Goal: Use online tool/utility

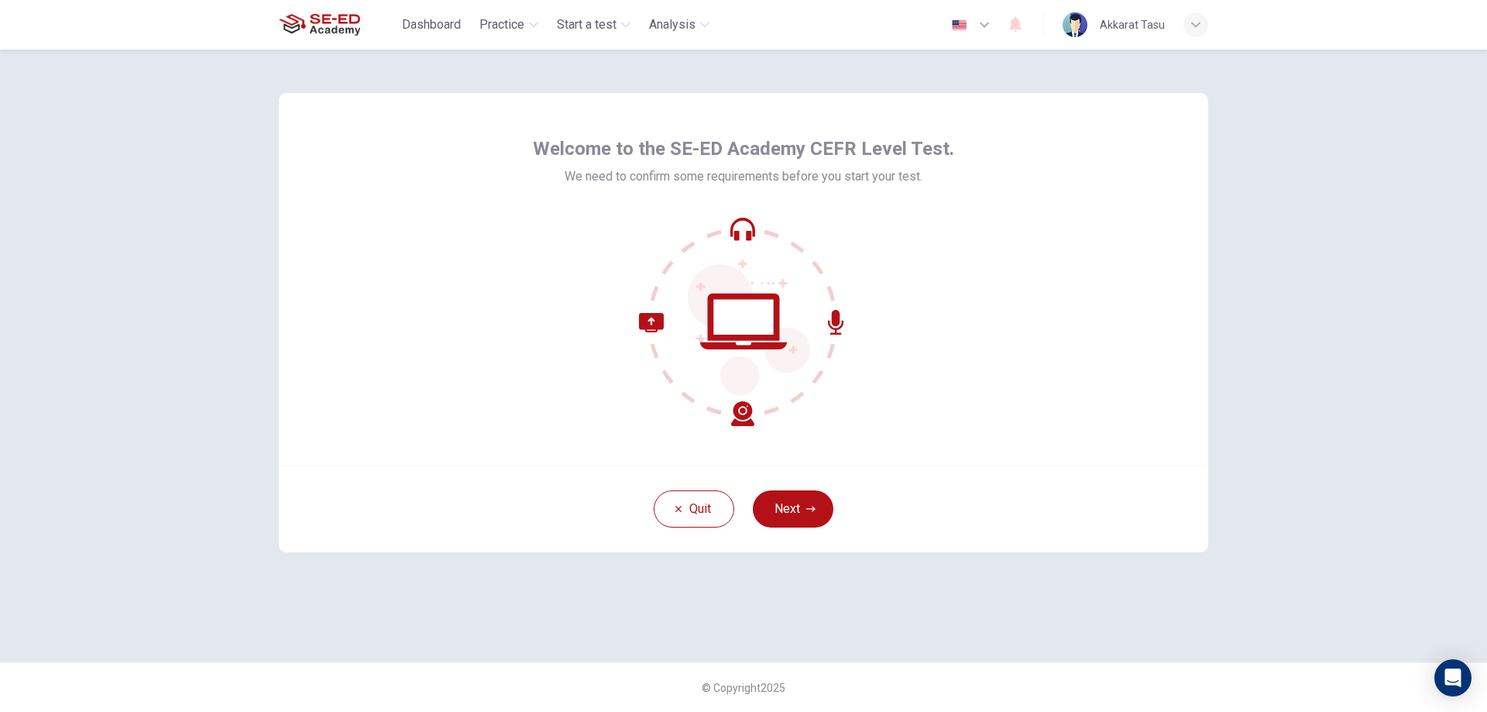
click at [737, 228] on icon at bounding box center [743, 321] width 209 height 209
click at [803, 508] on button "Next" at bounding box center [793, 508] width 81 height 37
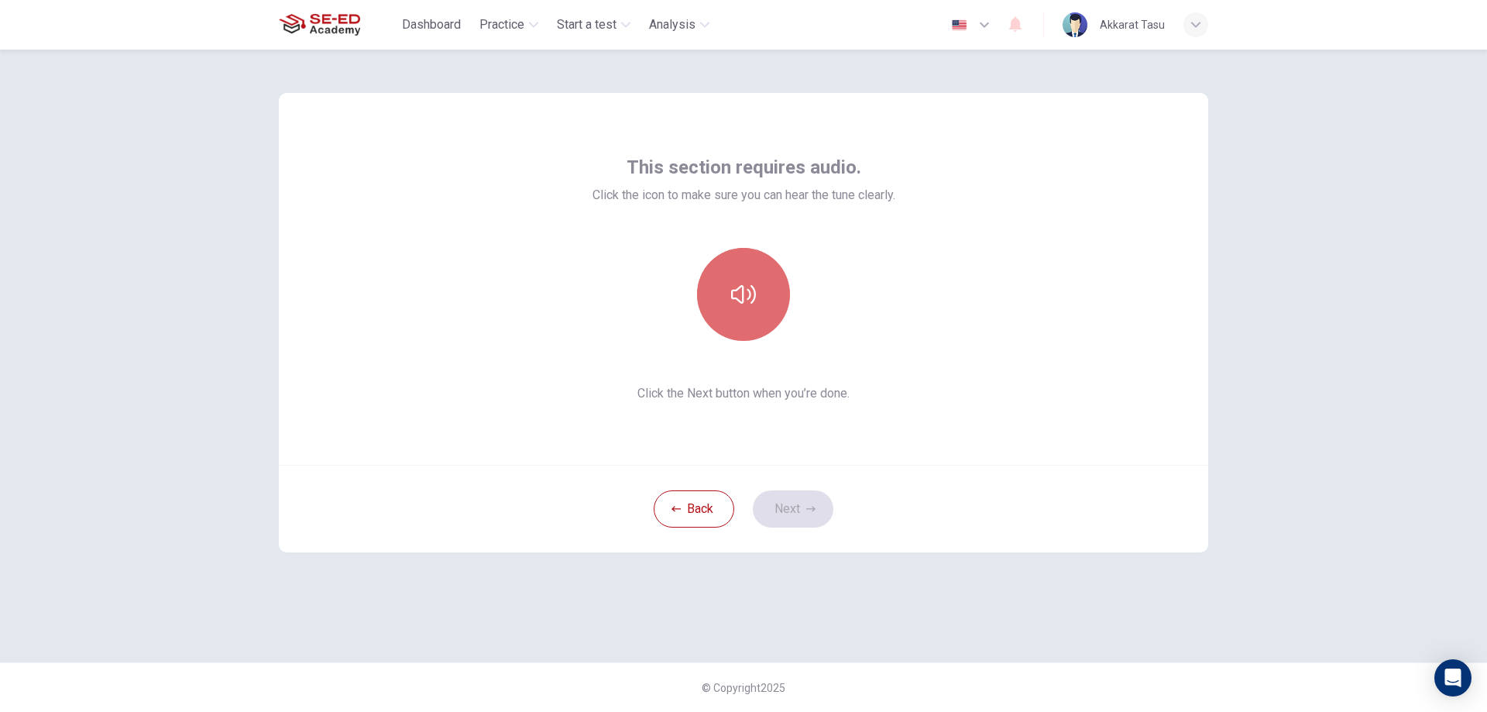
click at [746, 302] on icon "button" at bounding box center [743, 294] width 25 height 25
click at [795, 512] on button "Next" at bounding box center [793, 508] width 81 height 37
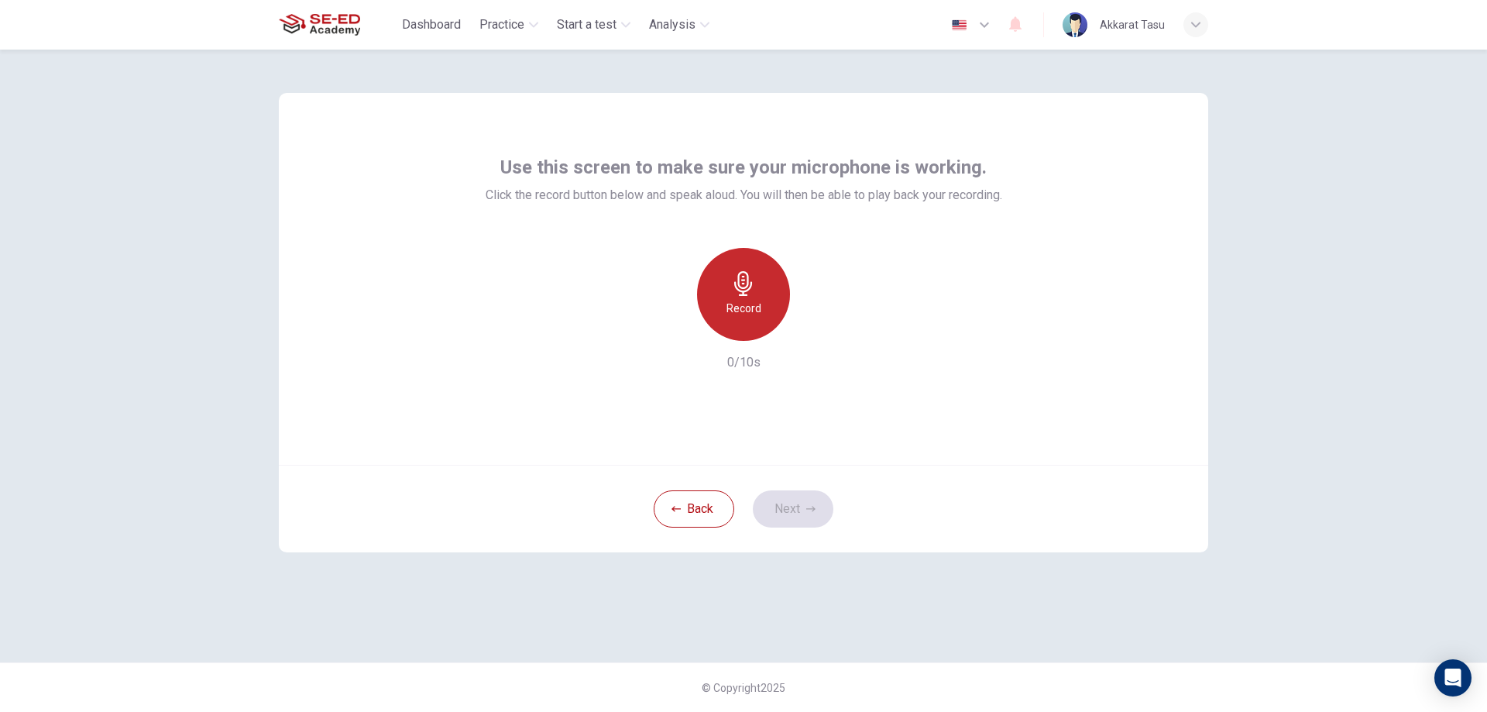
click at [723, 307] on div "Record" at bounding box center [743, 294] width 93 height 93
click at [743, 267] on div "Record" at bounding box center [743, 294] width 93 height 93
click at [746, 293] on icon "button" at bounding box center [743, 283] width 25 height 25
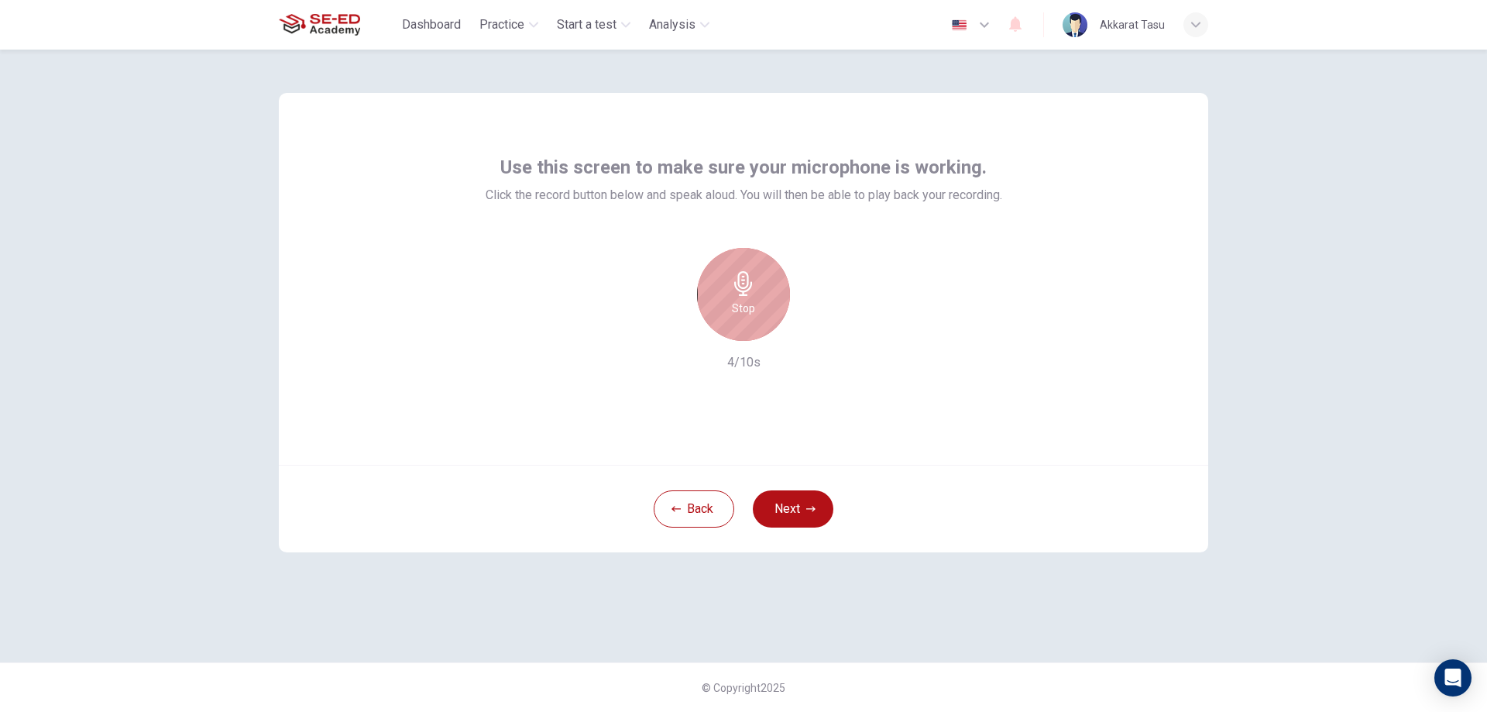
click at [735, 293] on icon "button" at bounding box center [743, 283] width 25 height 25
click at [734, 287] on icon "button" at bounding box center [743, 283] width 25 height 25
click at [746, 302] on h6 "Stop" at bounding box center [743, 308] width 23 height 19
click at [764, 313] on div "Record" at bounding box center [743, 294] width 93 height 93
click at [734, 272] on div "Stop" at bounding box center [743, 294] width 93 height 93
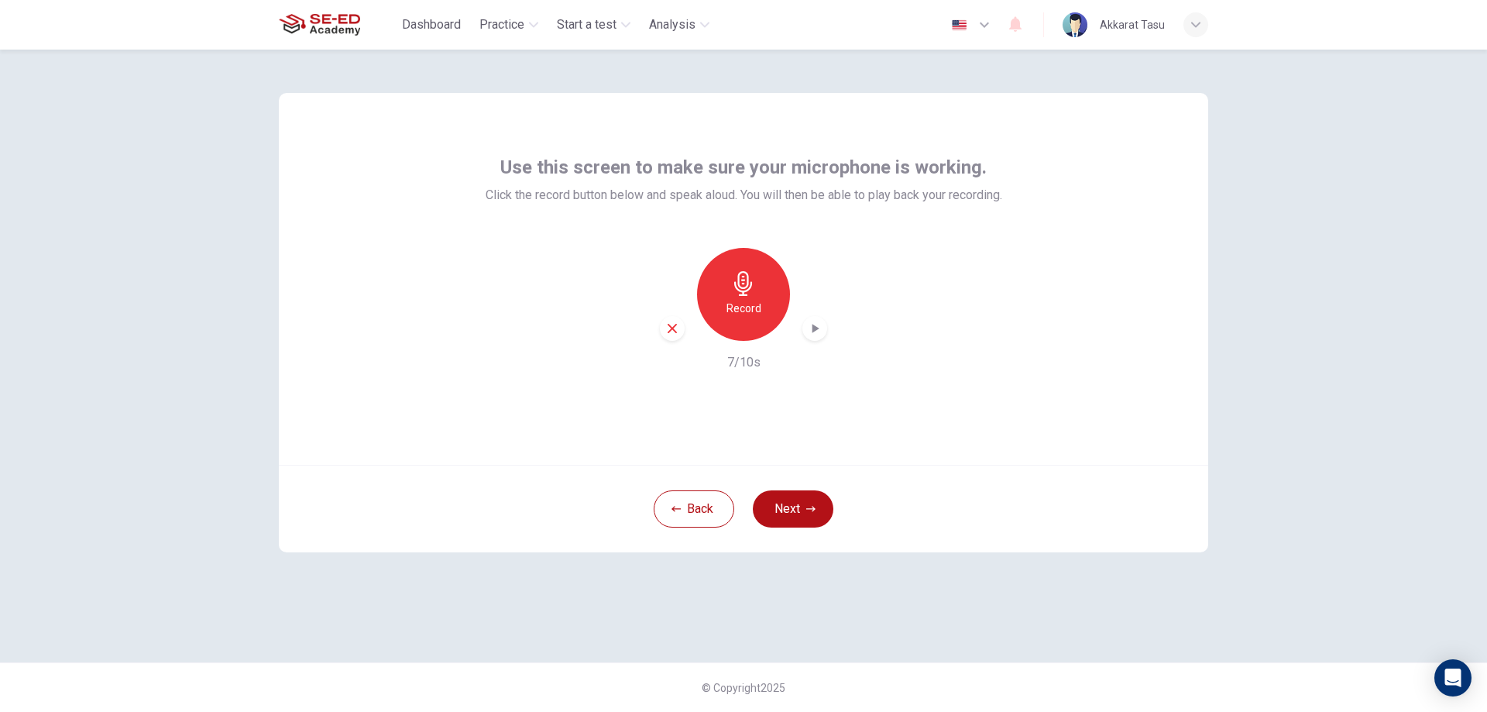
click at [665, 328] on icon "button" at bounding box center [672, 328] width 14 height 14
click at [708, 496] on button "Back" at bounding box center [694, 508] width 81 height 37
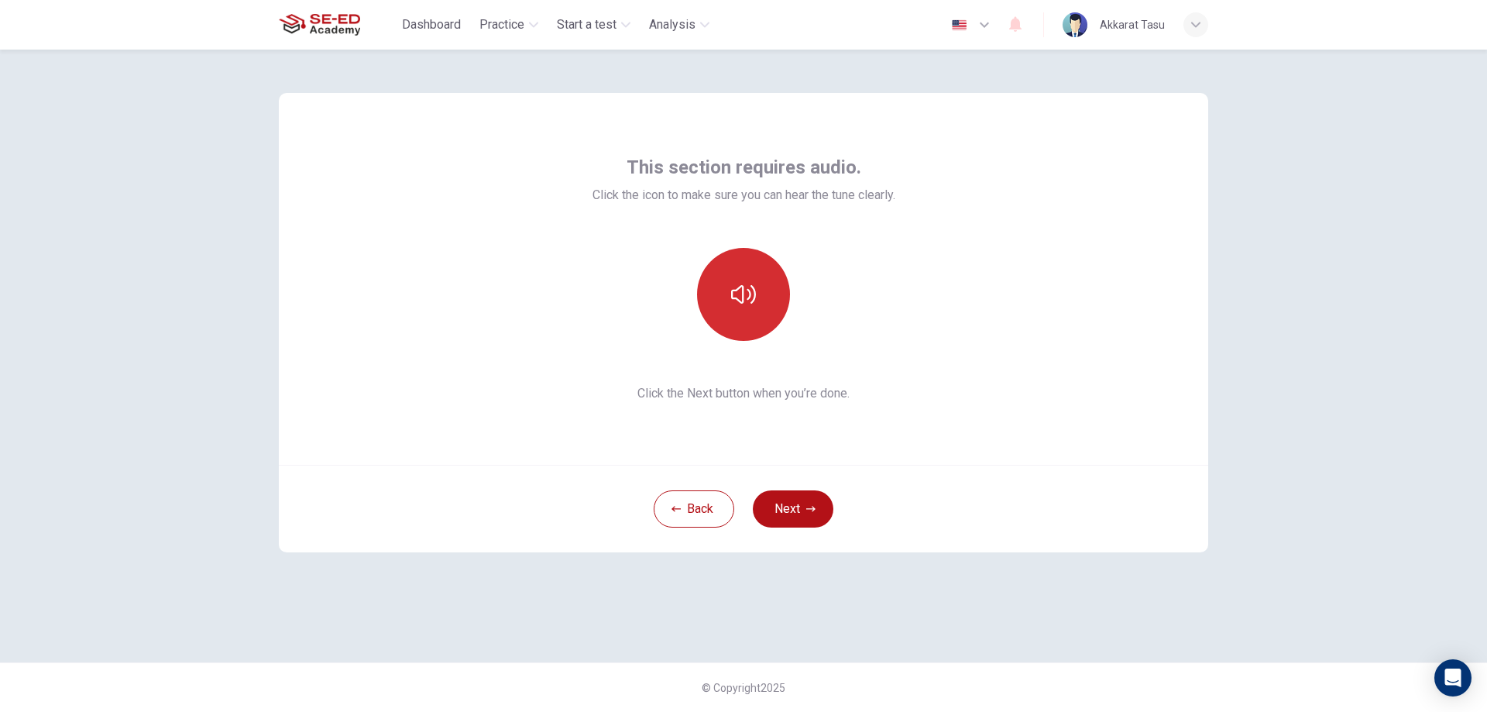
click at [736, 334] on button "button" at bounding box center [743, 294] width 93 height 93
click at [775, 503] on button "Next" at bounding box center [793, 508] width 81 height 37
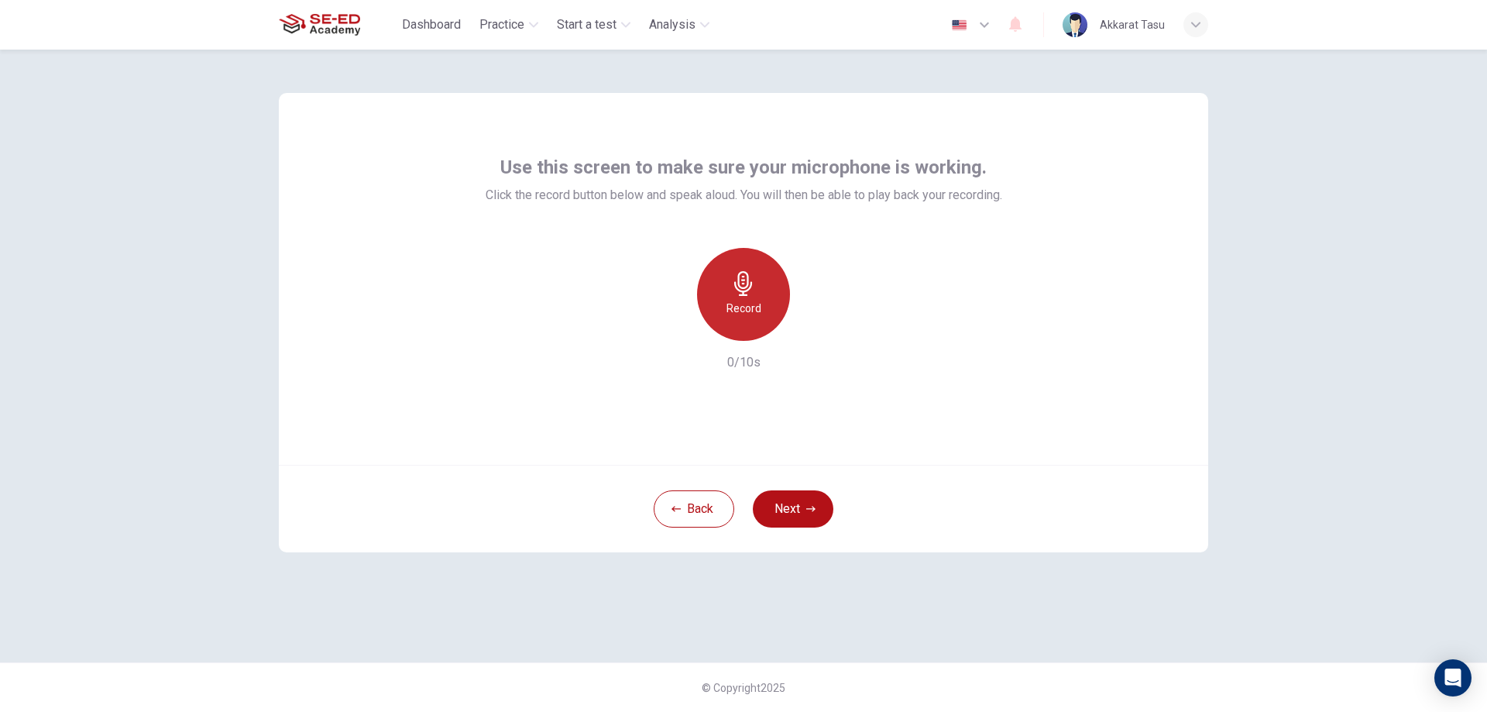
click at [740, 327] on div "Record" at bounding box center [743, 294] width 93 height 93
click at [702, 308] on div "Stop" at bounding box center [743, 294] width 93 height 93
click at [663, 335] on div "button" at bounding box center [672, 328] width 25 height 25
click at [741, 298] on div "Record" at bounding box center [743, 294] width 93 height 93
click at [751, 319] on div "Stop" at bounding box center [743, 294] width 93 height 93
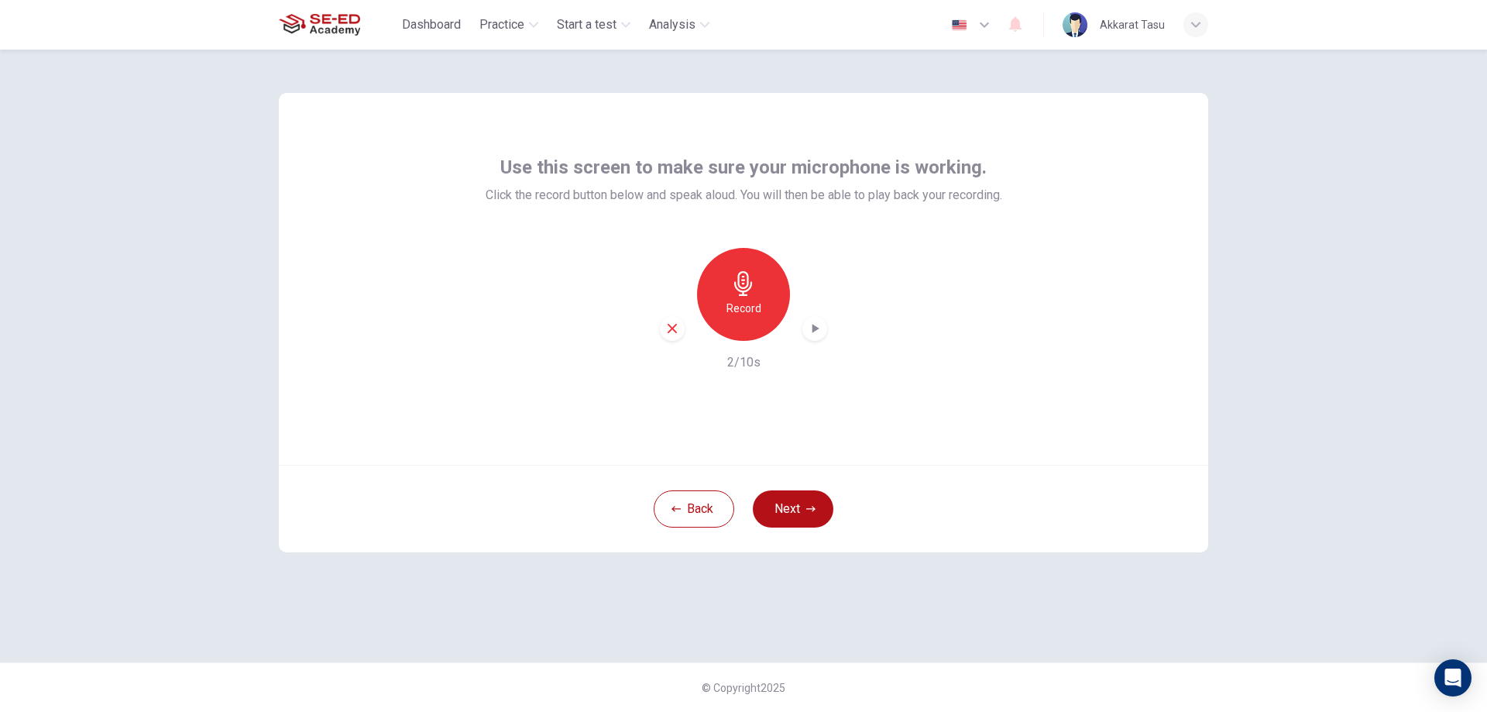
click at [822, 325] on icon "button" at bounding box center [814, 328] width 15 height 15
click at [814, 335] on icon "button" at bounding box center [814, 328] width 15 height 15
click at [677, 329] on icon "button" at bounding box center [672, 328] width 14 height 14
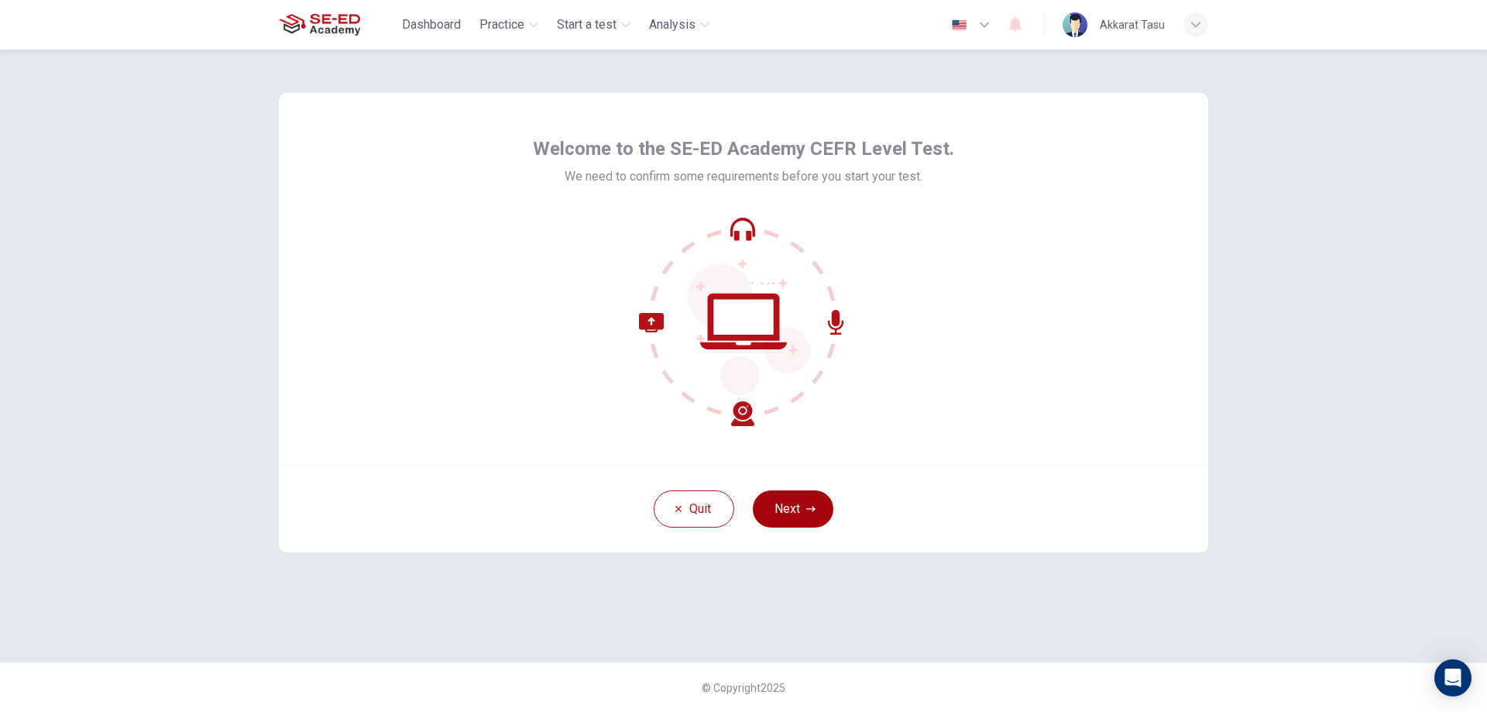
click at [799, 520] on button "Next" at bounding box center [793, 508] width 81 height 37
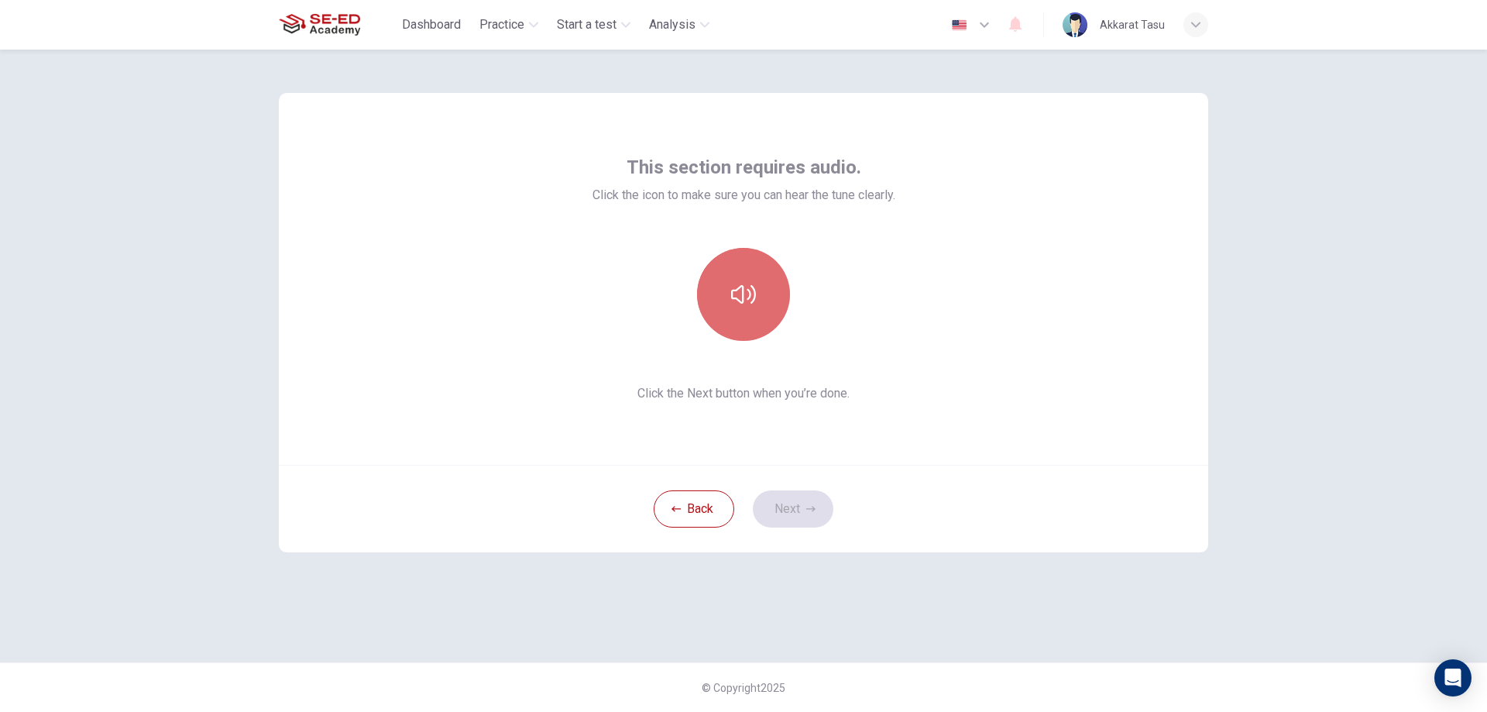
click at [730, 334] on button "button" at bounding box center [743, 294] width 93 height 93
click at [794, 501] on button "Next" at bounding box center [793, 508] width 81 height 37
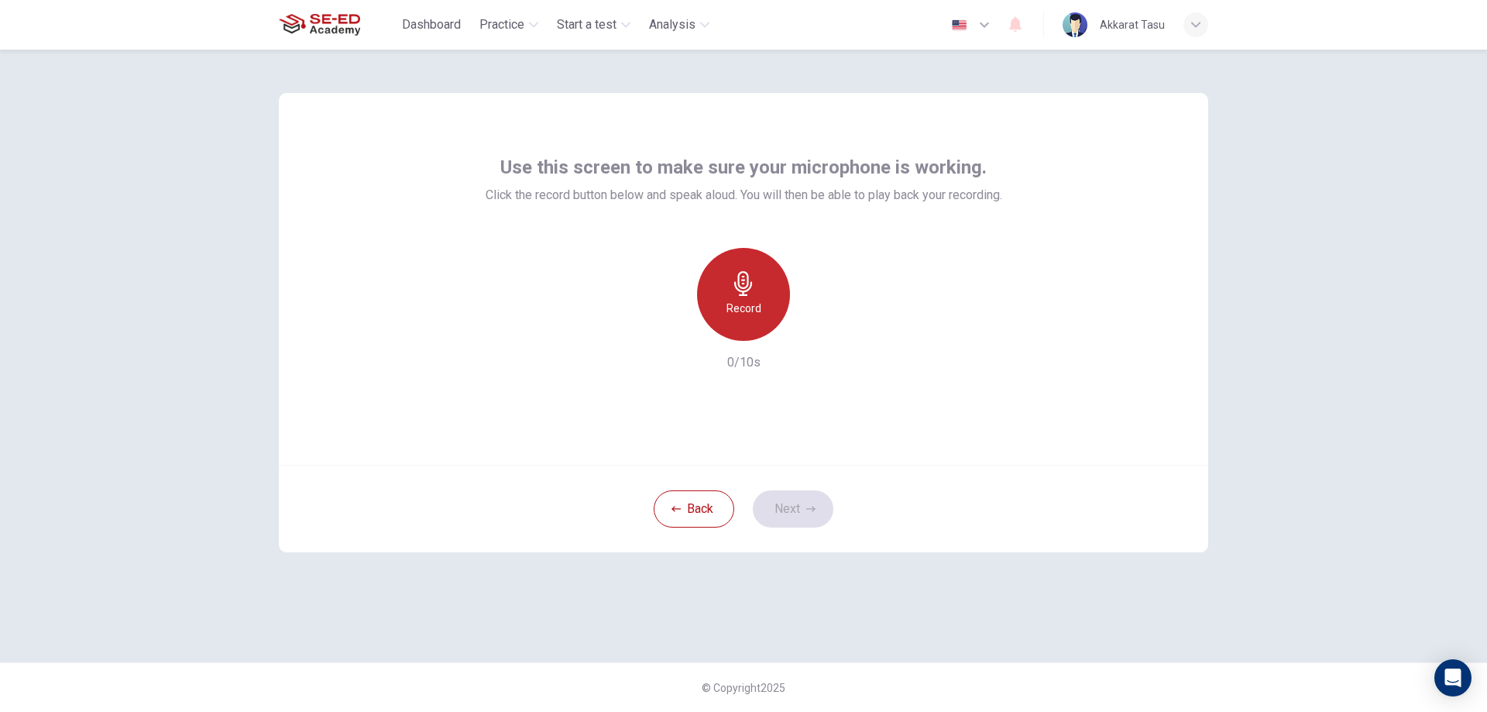
click at [744, 306] on h6 "Record" at bounding box center [744, 308] width 35 height 19
click at [743, 297] on div "Stop" at bounding box center [743, 294] width 93 height 93
click at [812, 325] on icon "button" at bounding box center [815, 328] width 7 height 9
click at [405, 141] on div "Use this screen to make sure your microphone is working. Click the record butto…" at bounding box center [743, 279] width 929 height 372
click at [812, 326] on icon "button" at bounding box center [814, 328] width 15 height 15
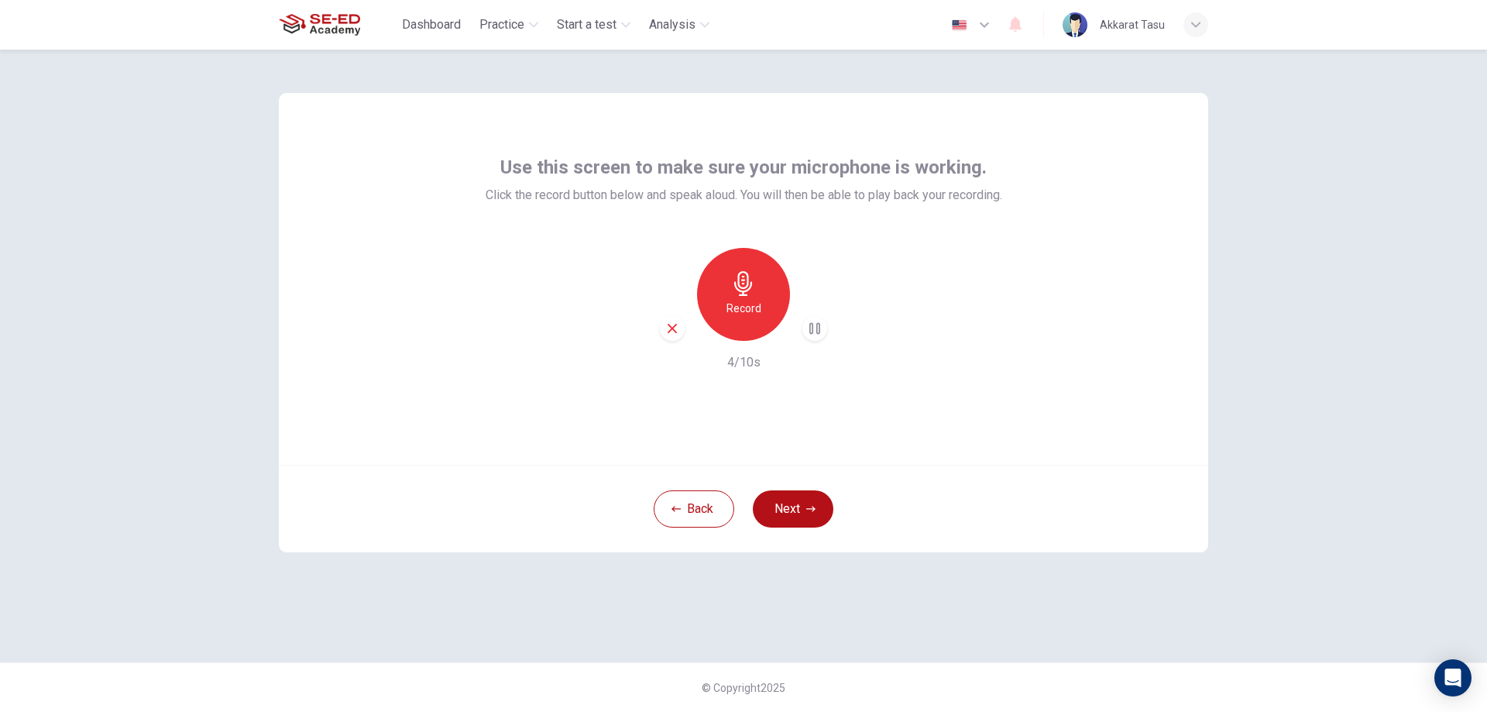
click at [743, 289] on icon "button" at bounding box center [743, 283] width 18 height 25
click at [756, 293] on div "Stop" at bounding box center [743, 294] width 93 height 93
click at [809, 332] on icon "button" at bounding box center [814, 328] width 15 height 15
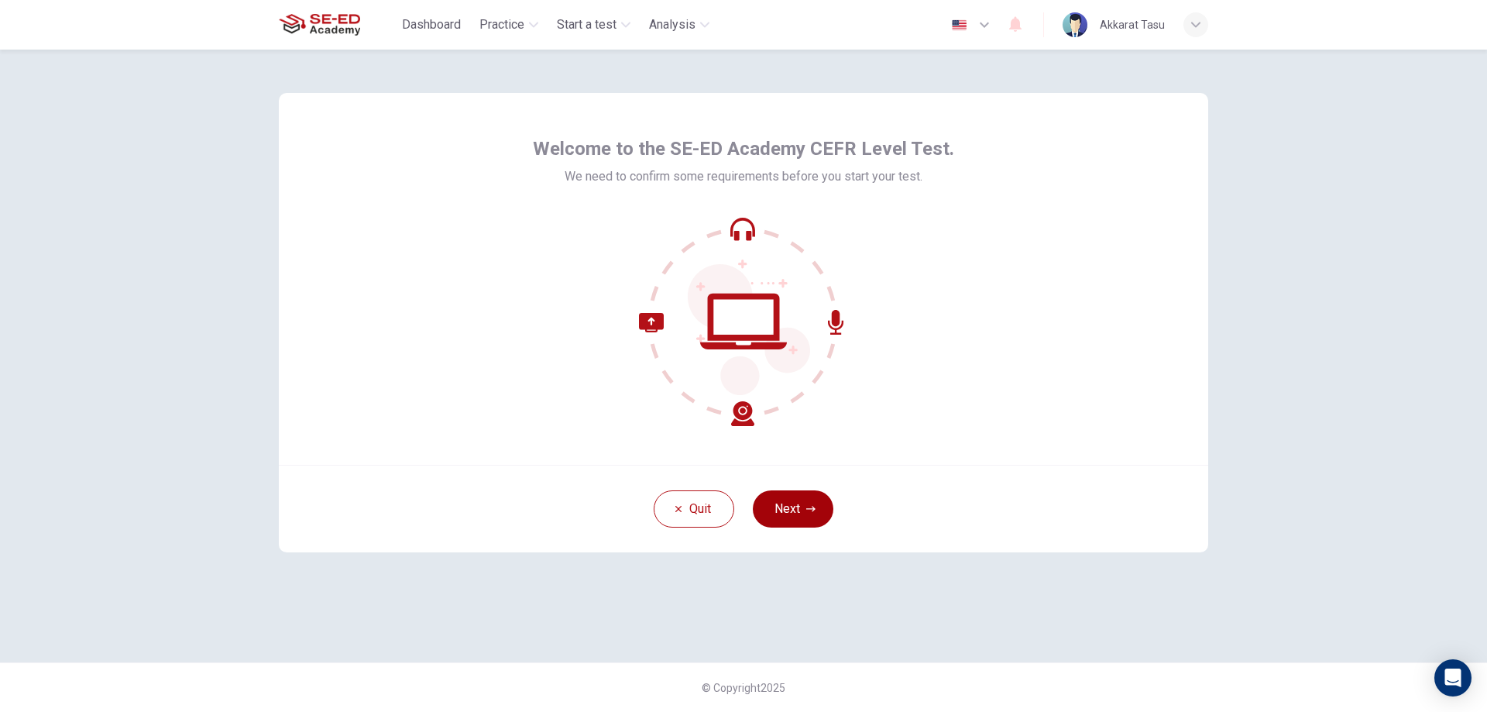
click at [784, 506] on button "Next" at bounding box center [793, 508] width 81 height 37
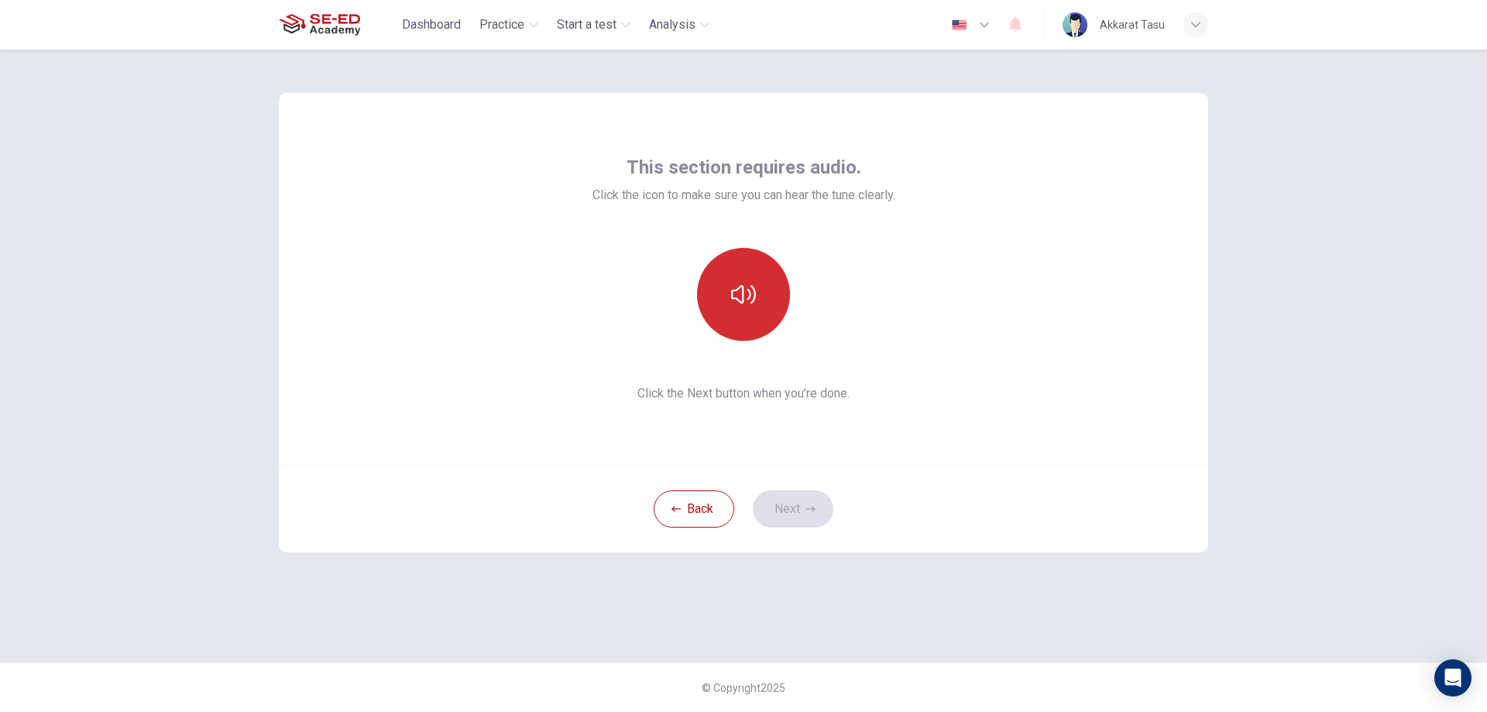
click at [746, 331] on button "button" at bounding box center [743, 294] width 93 height 93
click at [790, 497] on button "Next" at bounding box center [793, 508] width 81 height 37
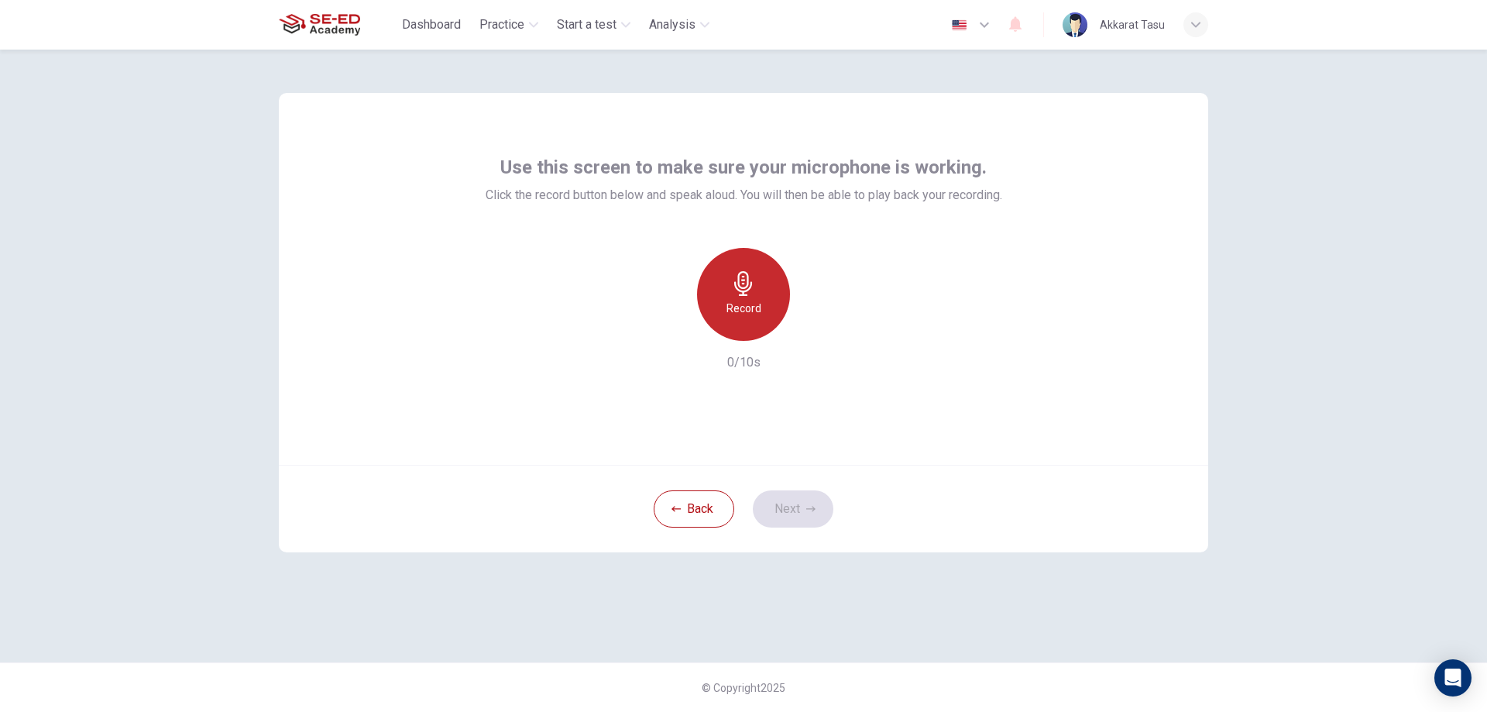
click at [747, 296] on div "Record" at bounding box center [743, 294] width 93 height 93
click at [767, 303] on div "Stop" at bounding box center [743, 294] width 93 height 93
click at [810, 332] on icon "button" at bounding box center [814, 328] width 15 height 15
click at [1194, 34] on div "button" at bounding box center [1195, 24] width 25 height 25
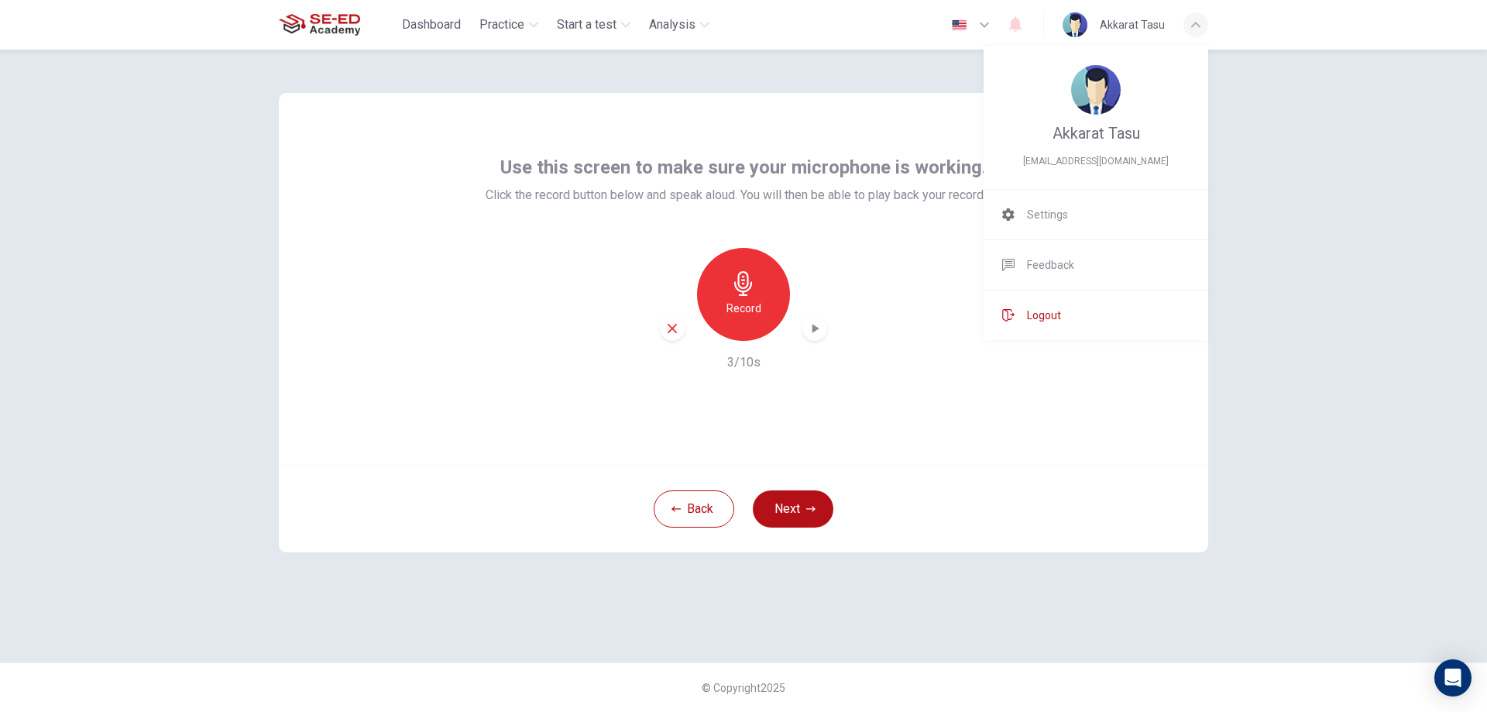
click at [1095, 311] on li "Logout" at bounding box center [1096, 315] width 225 height 50
